Goal: Information Seeking & Learning: Understand process/instructions

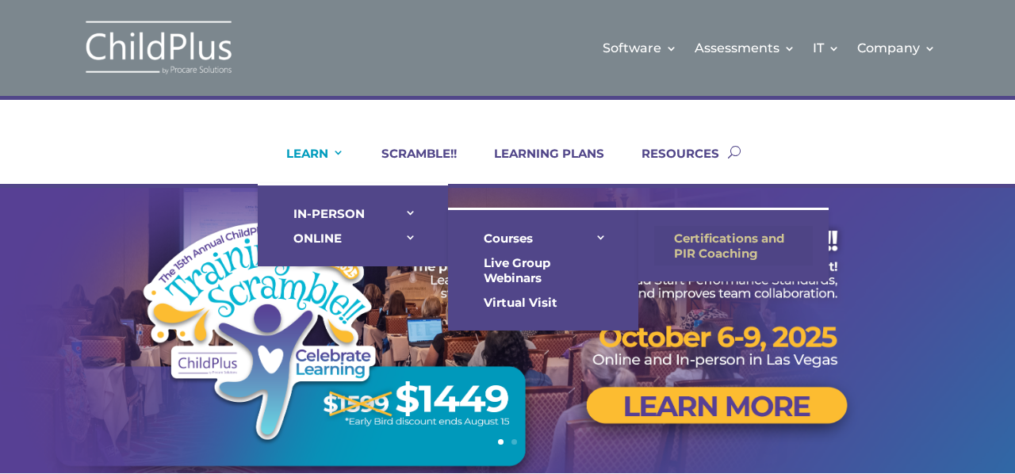
click at [693, 241] on link "Certifications and PIR Coaching" at bounding box center [733, 246] width 159 height 40
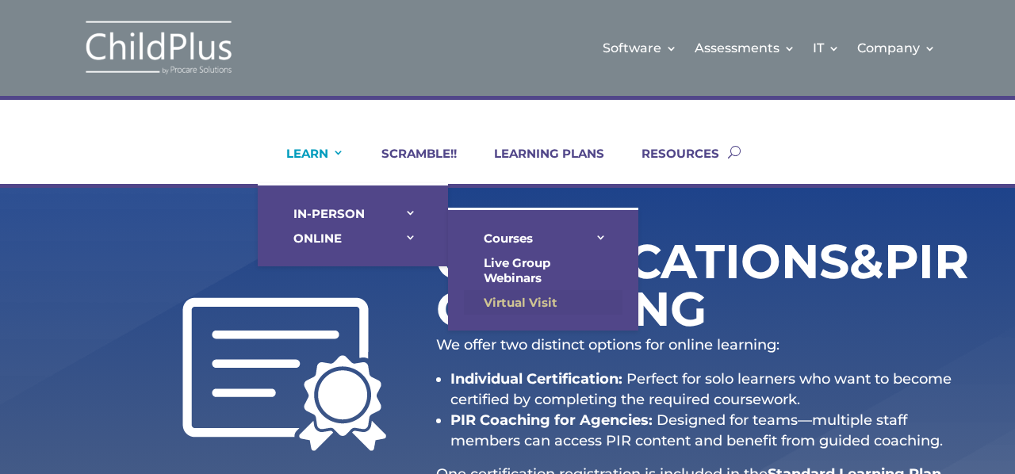
click at [516, 297] on link "Virtual Visit" at bounding box center [543, 302] width 159 height 25
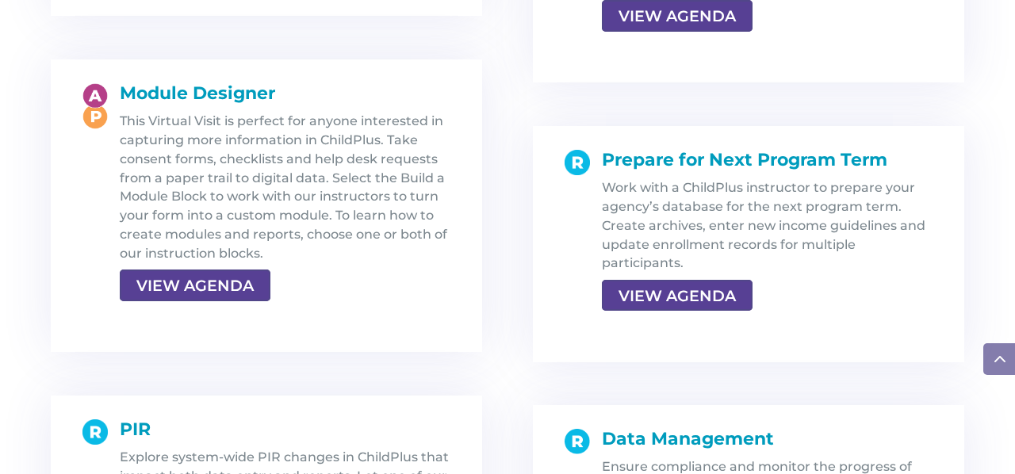
scroll to position [2907, 0]
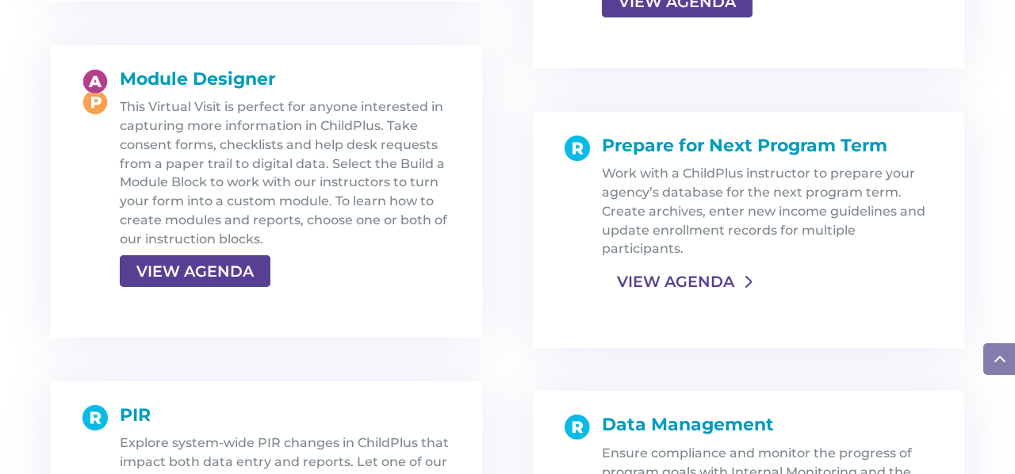
click at [653, 283] on link "VIEW AGENDA" at bounding box center [676, 281] width 148 height 29
